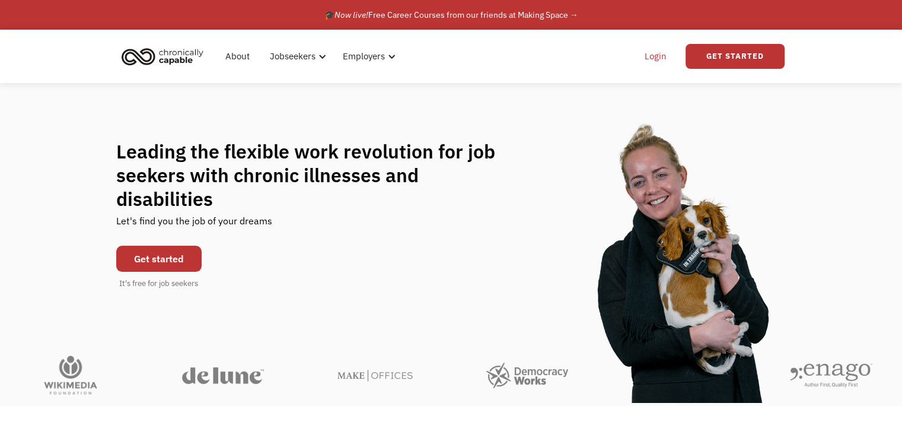
click at [657, 56] on link "Login" at bounding box center [655, 56] width 36 height 38
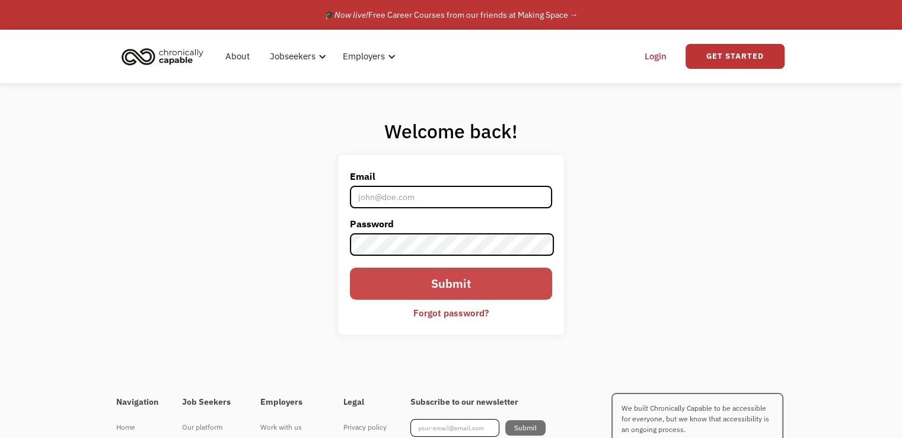
type input "[EMAIL_ADDRESS][DOMAIN_NAME]"
click at [440, 290] on input "Submit" at bounding box center [451, 283] width 202 height 32
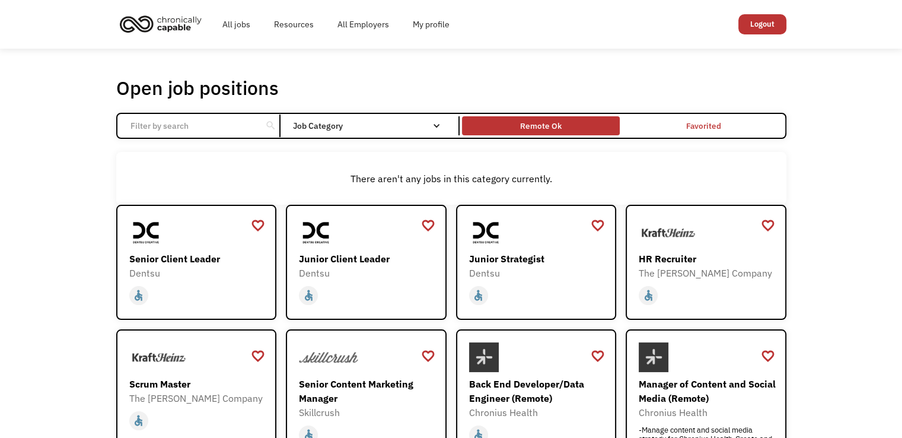
click at [550, 126] on div "Remote Ok" at bounding box center [540, 126] width 41 height 14
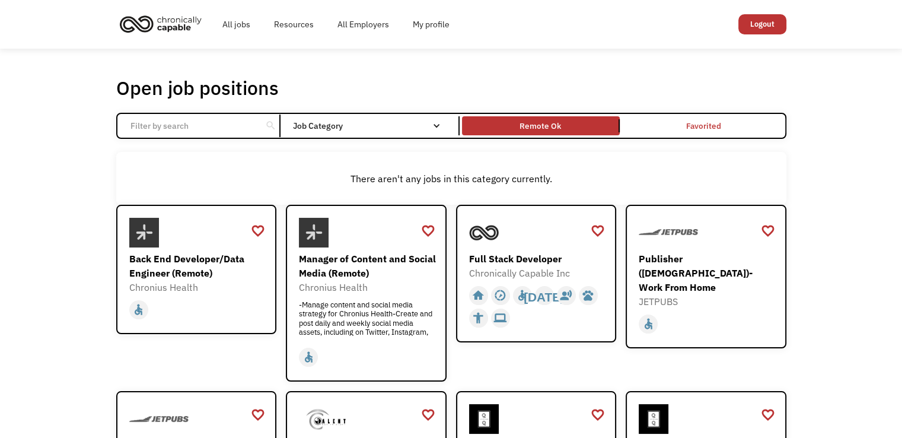
click at [216, 127] on input "Email Form" at bounding box center [189, 125] width 132 height 23
click at [278, 27] on link "Resources" at bounding box center [293, 24] width 63 height 38
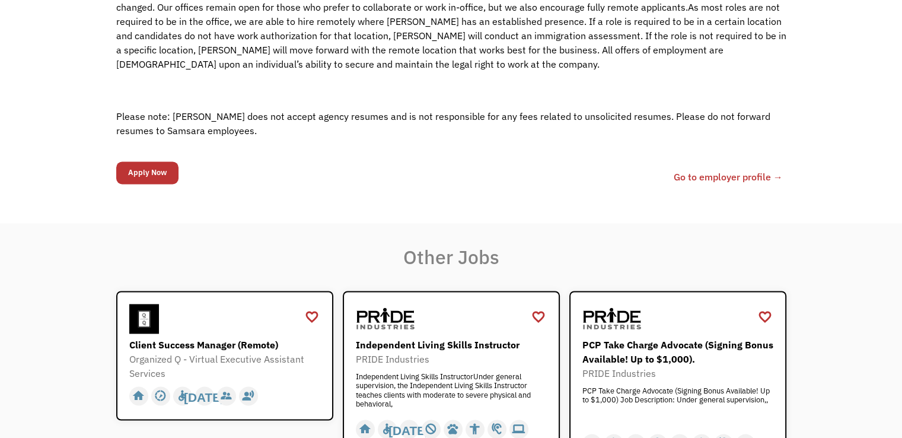
scroll to position [1830, 0]
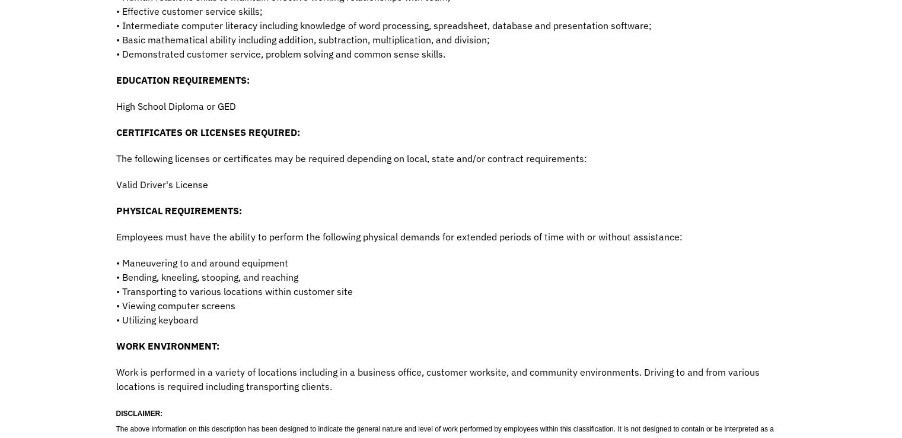
scroll to position [748, 0]
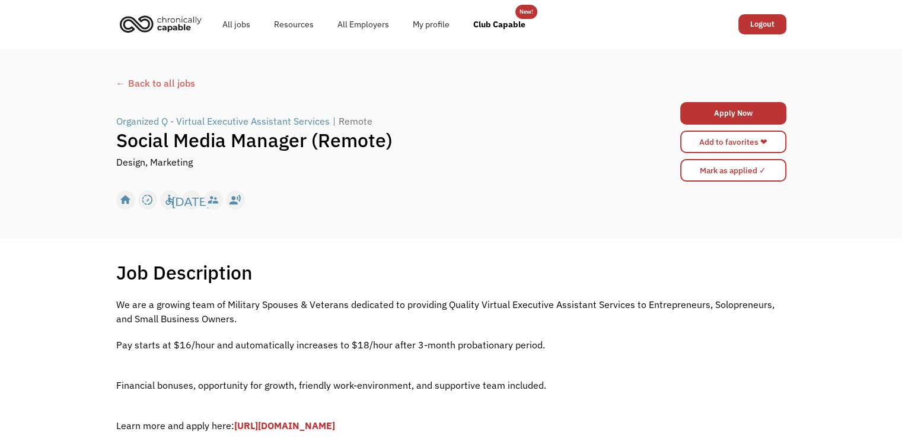
click at [180, 21] on img "home" at bounding box center [160, 24] width 89 height 26
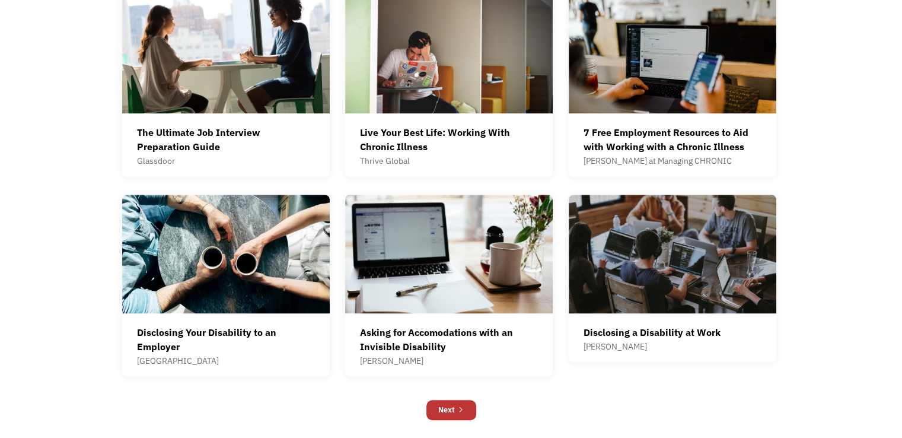
scroll to position [750, 0]
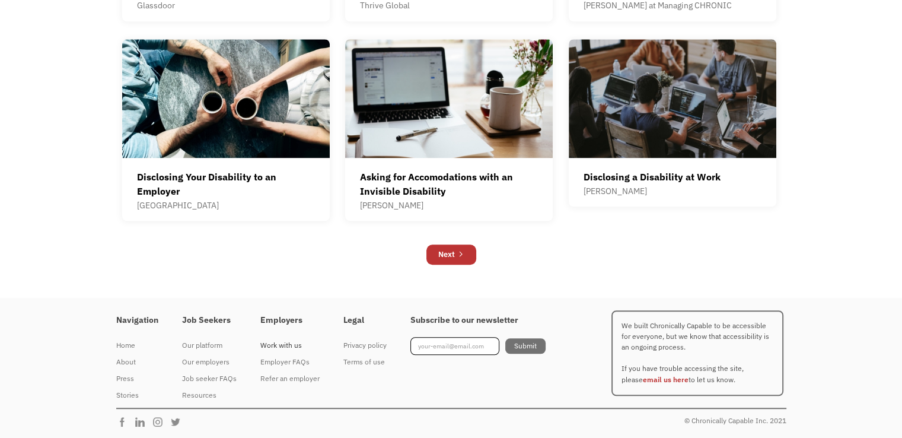
click at [277, 342] on div "Work with us" at bounding box center [289, 345] width 59 height 14
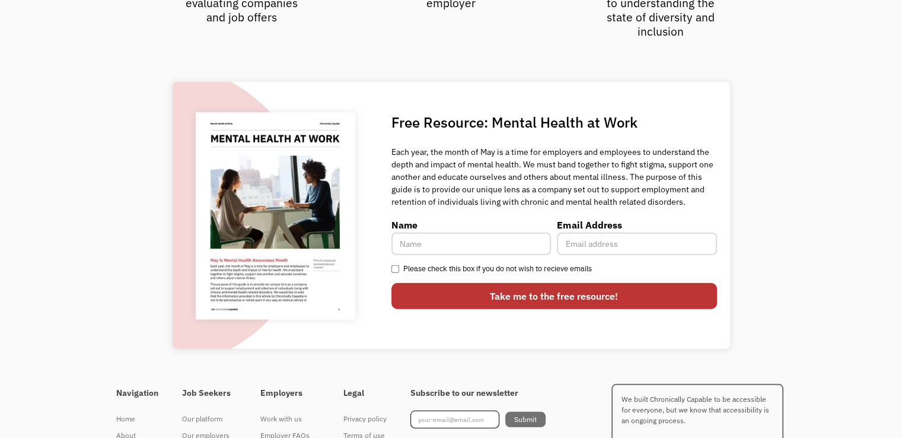
scroll to position [3192, 0]
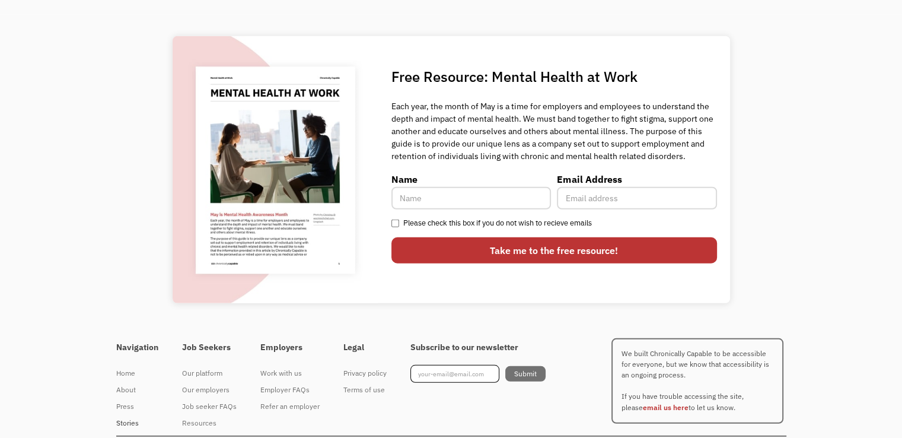
click at [135, 416] on div "Stories" at bounding box center [137, 423] width 42 height 14
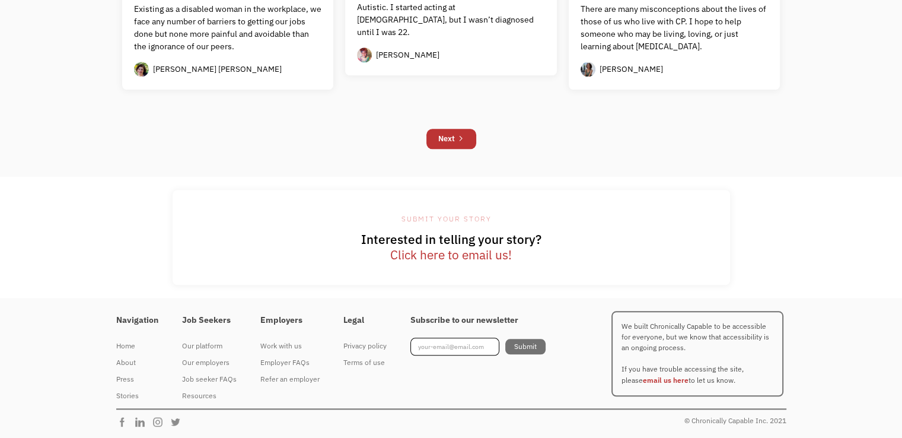
scroll to position [1240, 0]
click at [196, 342] on div "Our platform" at bounding box center [209, 346] width 55 height 14
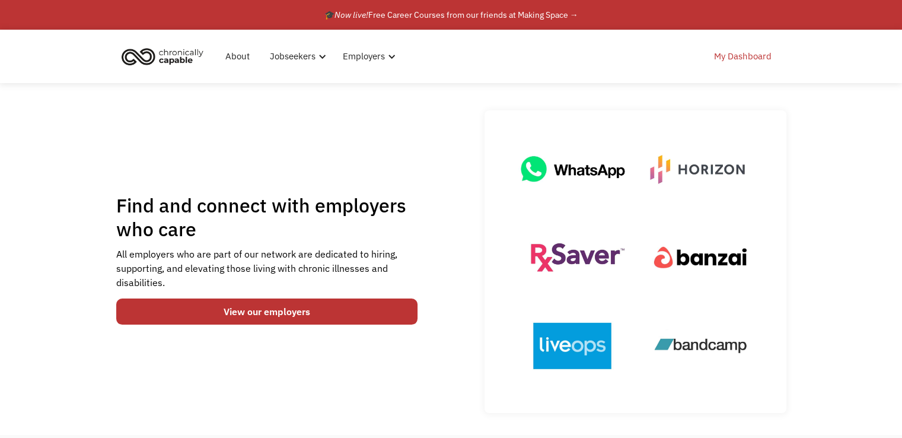
click at [747, 53] on link "My Dashboard" at bounding box center [743, 56] width 72 height 38
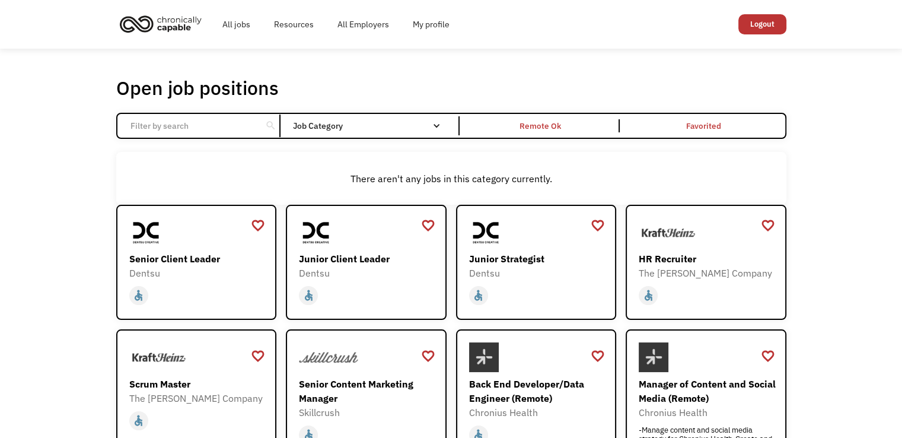
click at [232, 122] on input "Email Form" at bounding box center [189, 125] width 132 height 23
type input "India"
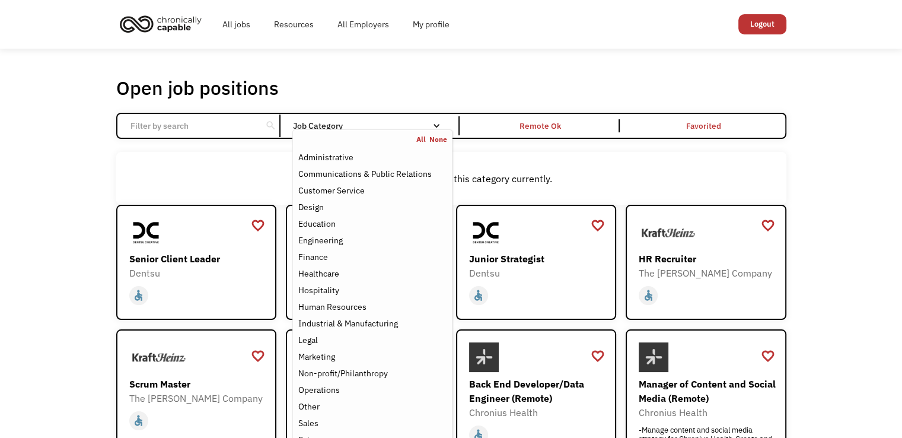
click at [400, 124] on div "Job Category" at bounding box center [371, 126] width 159 height 8
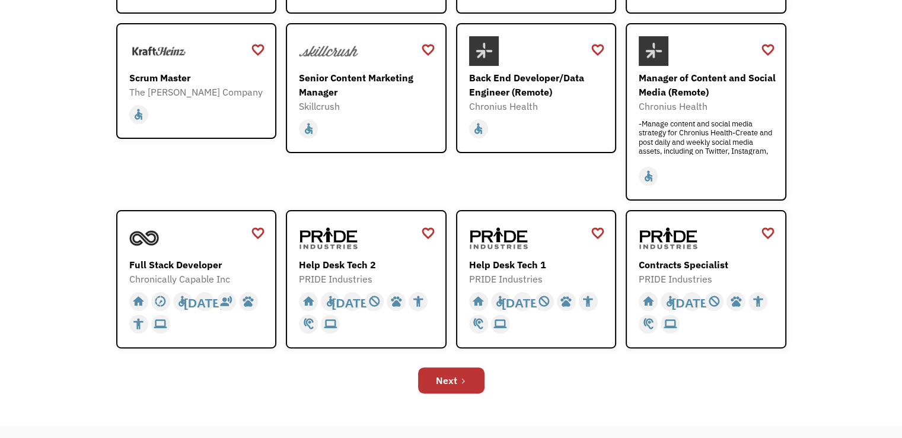
scroll to position [331, 0]
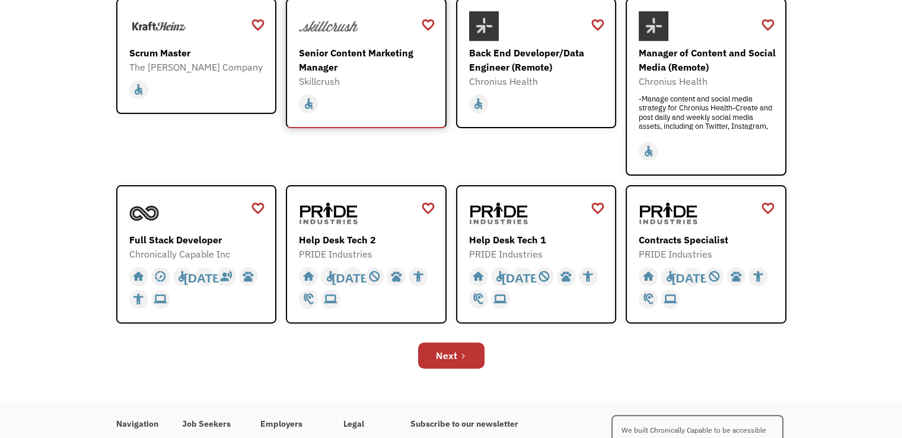
click at [376, 74] on div "Skillcrush" at bounding box center [368, 81] width 138 height 14
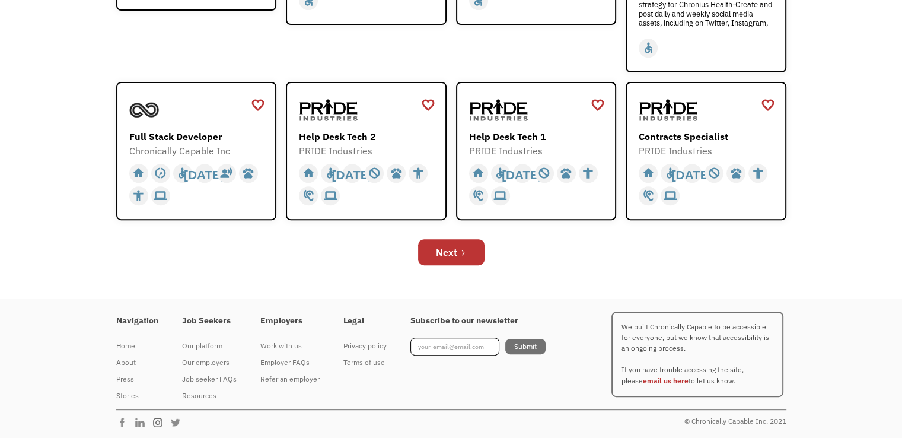
click at [160, 421] on img at bounding box center [161, 422] width 18 height 12
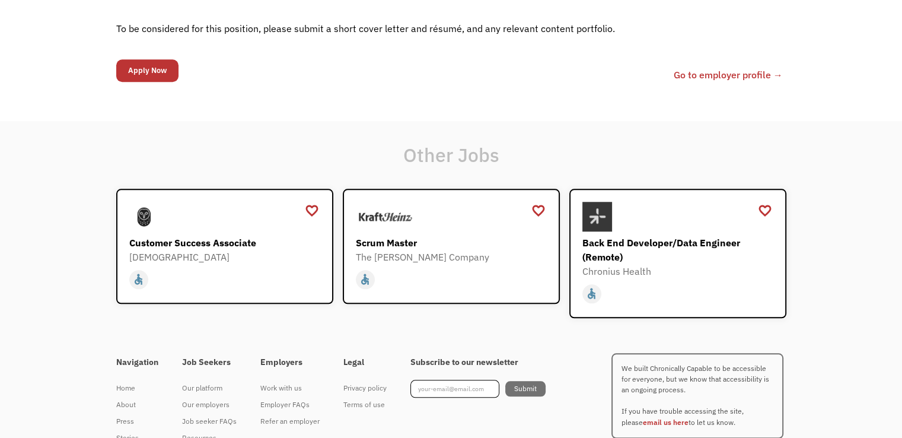
scroll to position [1166, 0]
